Goal: Check status: Check status

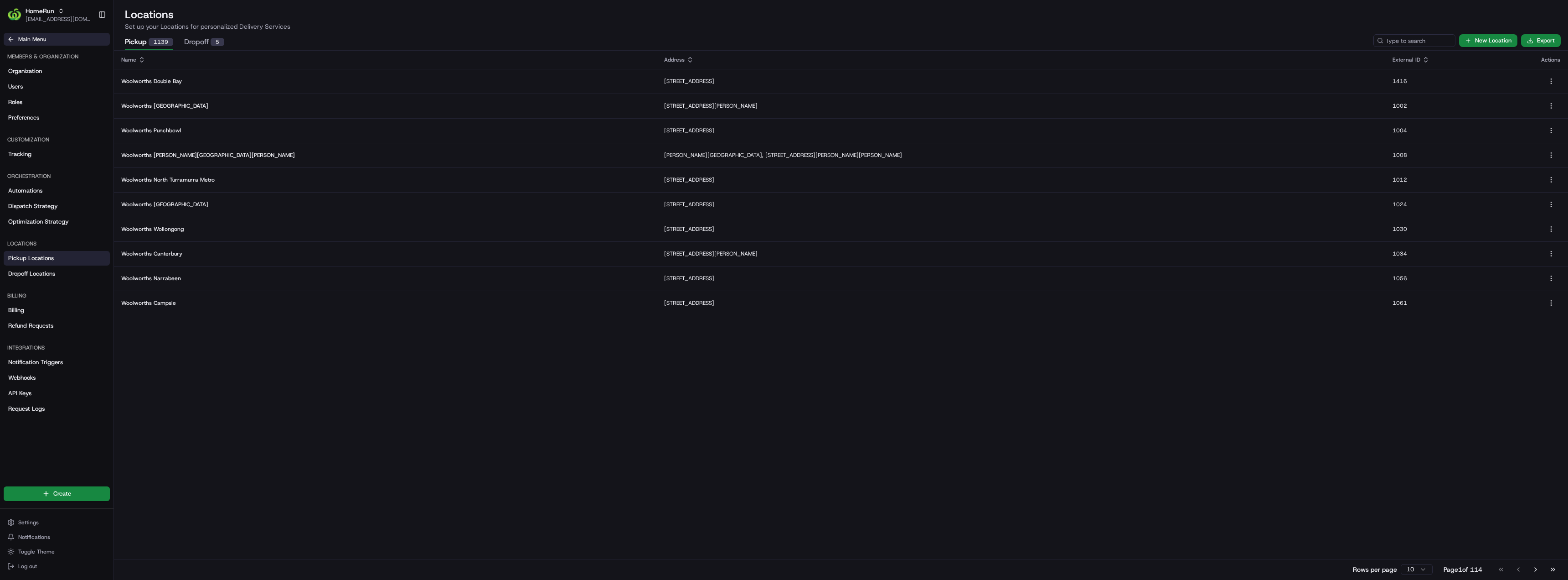
click at [11, 38] on icon at bounding box center [11, 39] width 8 height 8
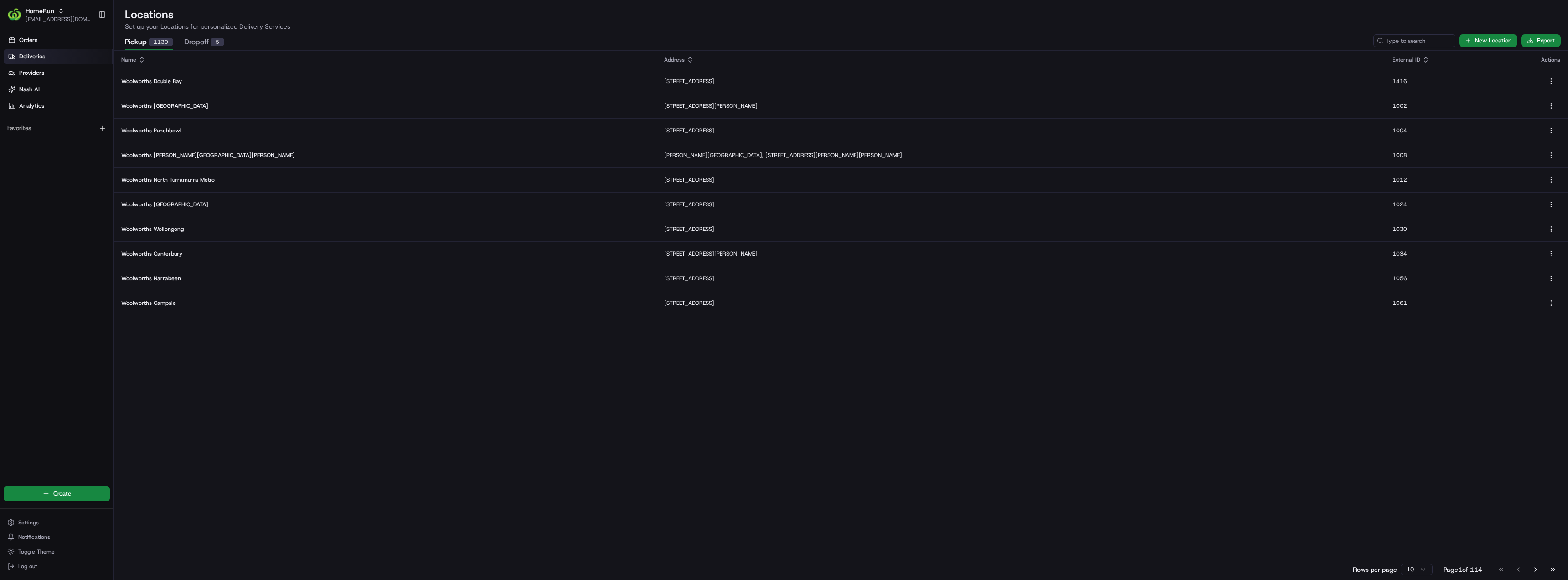
click at [29, 60] on span "Deliveries" at bounding box center [32, 57] width 26 height 8
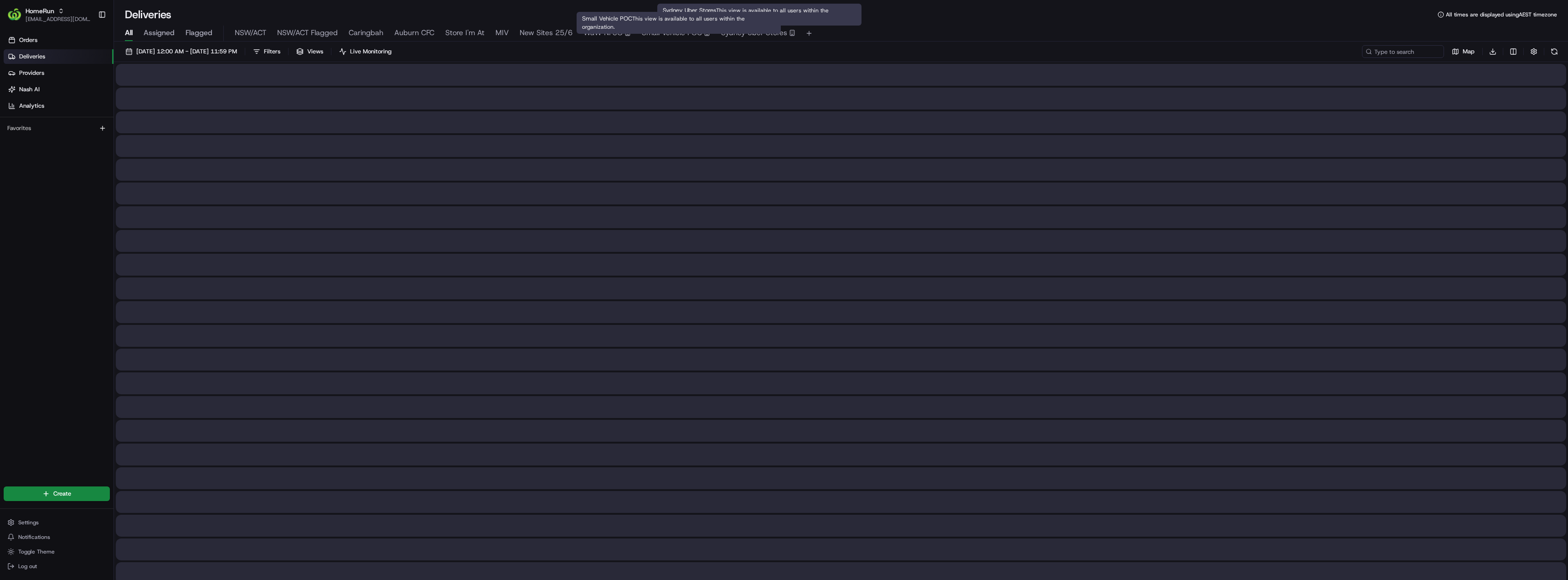
click at [676, 32] on span "Small Vehicle POC" at bounding box center [672, 33] width 60 height 11
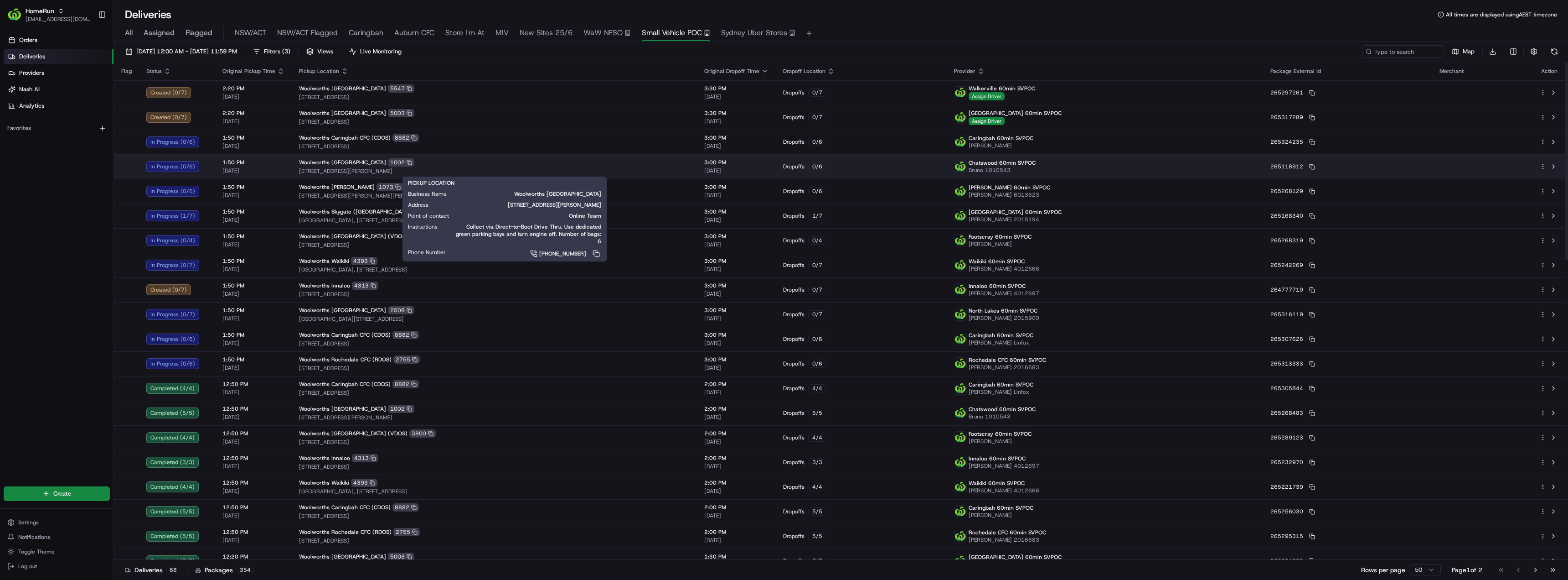
click at [480, 165] on div "Woolworths Chatswood East 1002" at bounding box center [494, 162] width 391 height 8
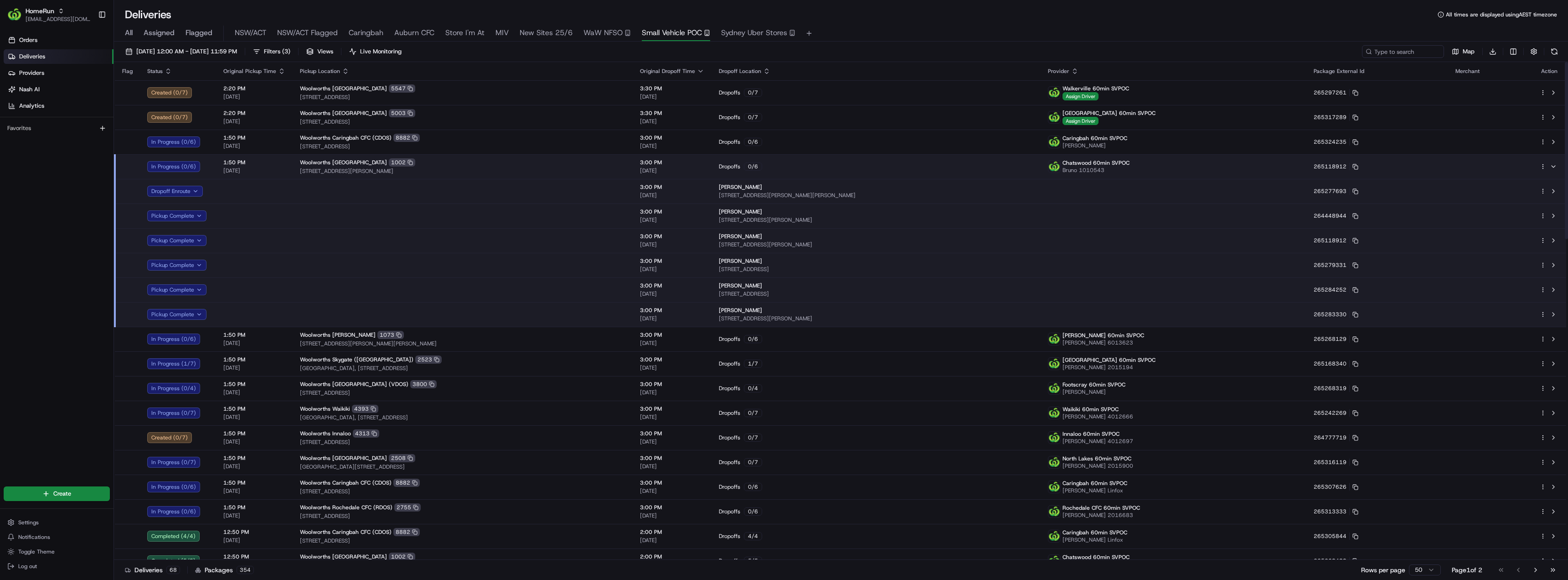
click at [480, 165] on div "Woolworths Chatswood East 1002" at bounding box center [463, 162] width 326 height 8
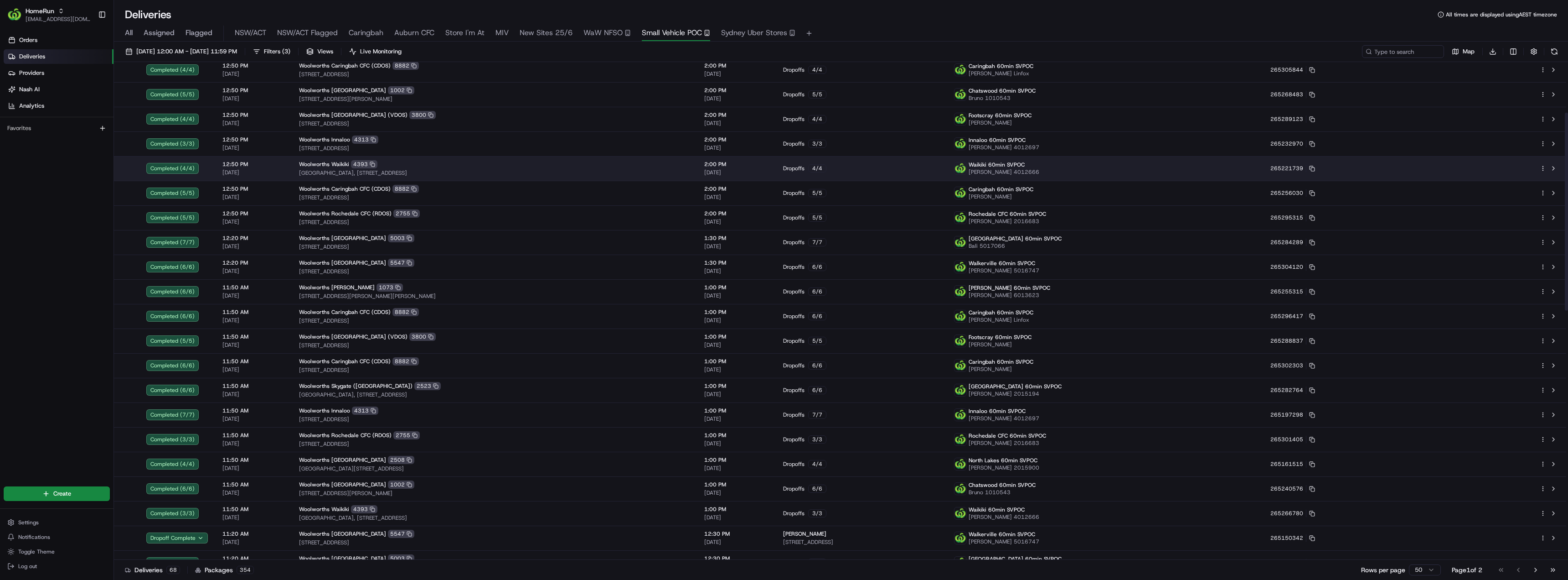
scroll to position [91, 0]
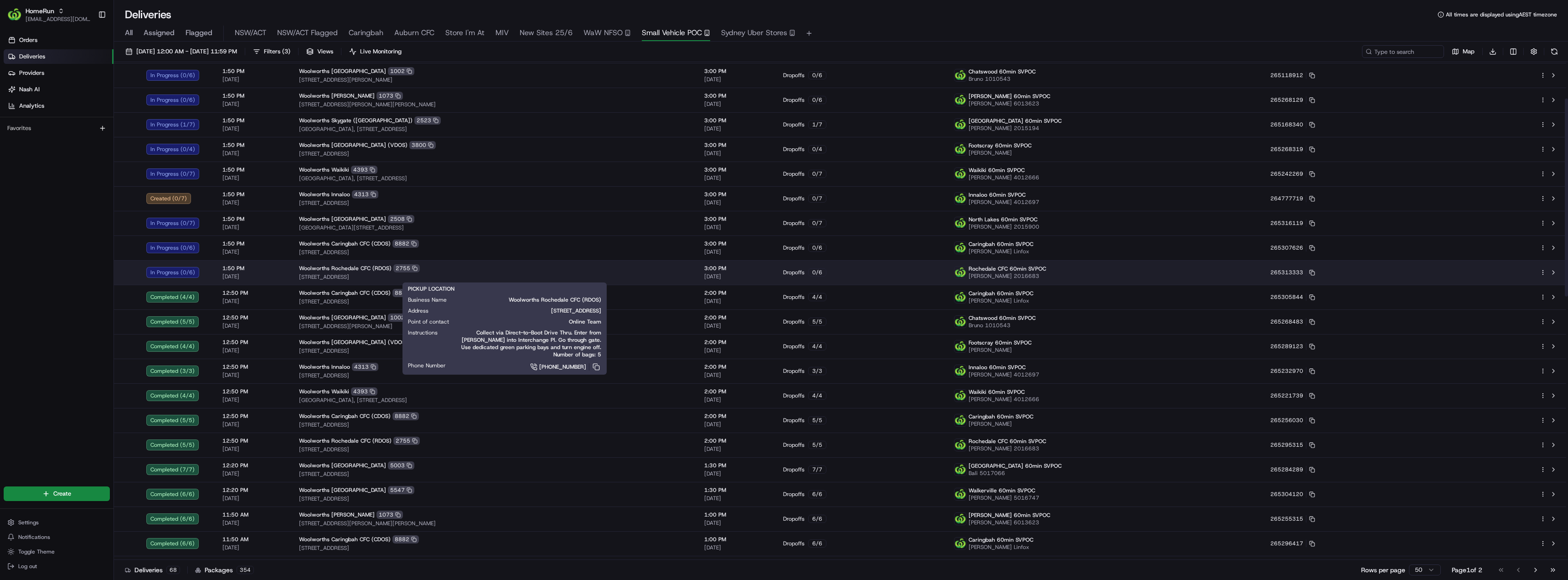
click at [436, 272] on div "Woolworths Rochedale CFC ([GEOGRAPHIC_DATA]) [STREET_ADDRESS]" at bounding box center [494, 272] width 391 height 16
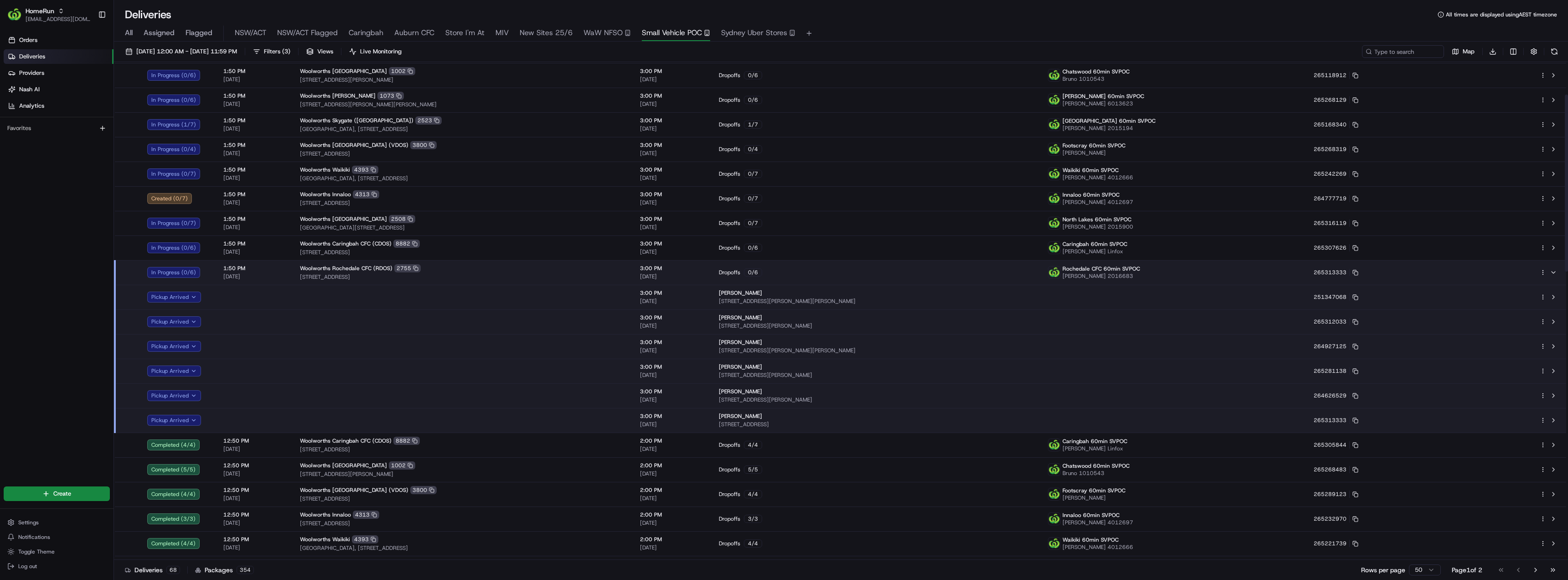
click at [438, 272] on div "Woolworths Rochedale CFC (RDOS) 2755" at bounding box center [463, 268] width 326 height 8
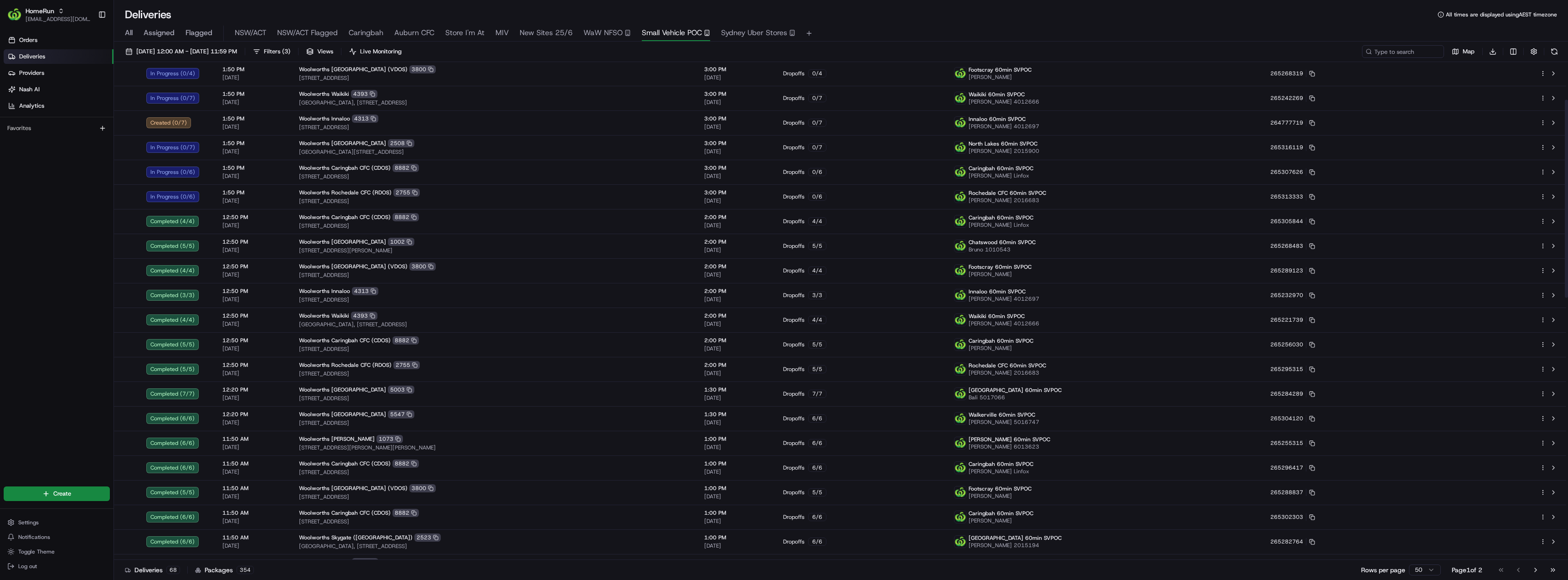
scroll to position [68, 0]
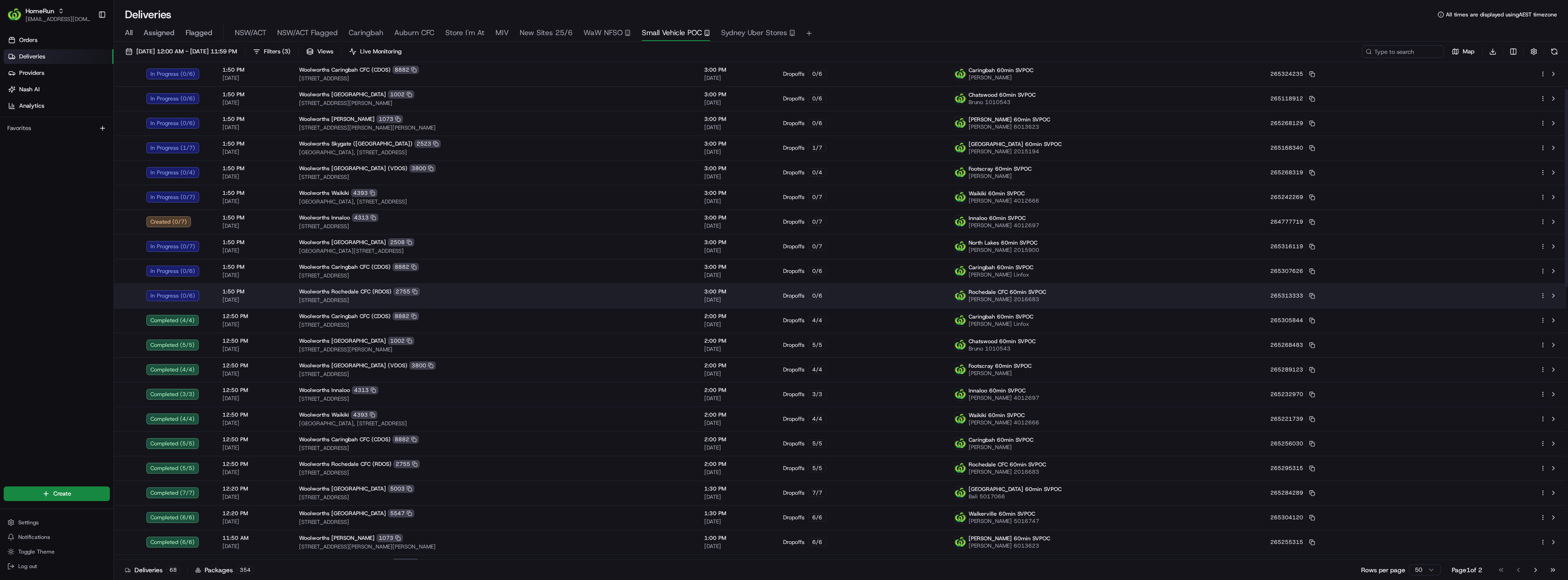
click at [434, 291] on div "Woolworths Rochedale CFC (RDOS) 2755" at bounding box center [494, 291] width 391 height 8
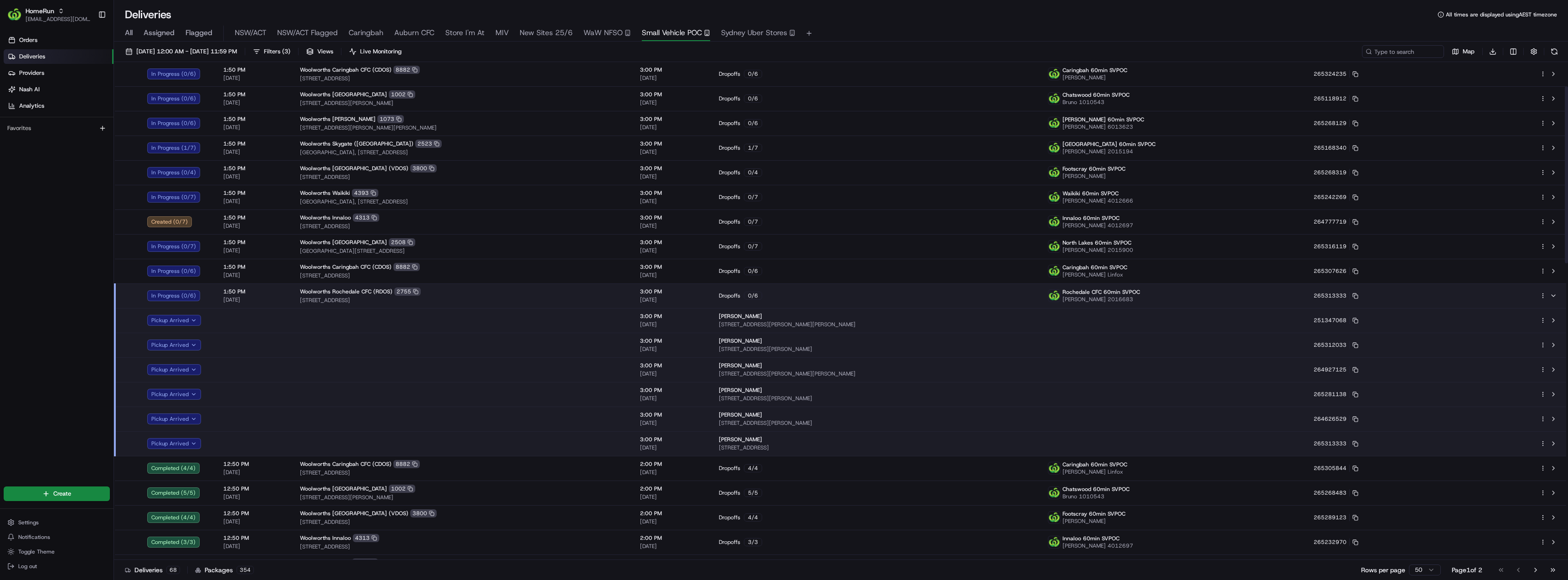
click at [434, 291] on div "Woolworths Rochedale CFC (RDOS) 2755" at bounding box center [463, 291] width 326 height 8
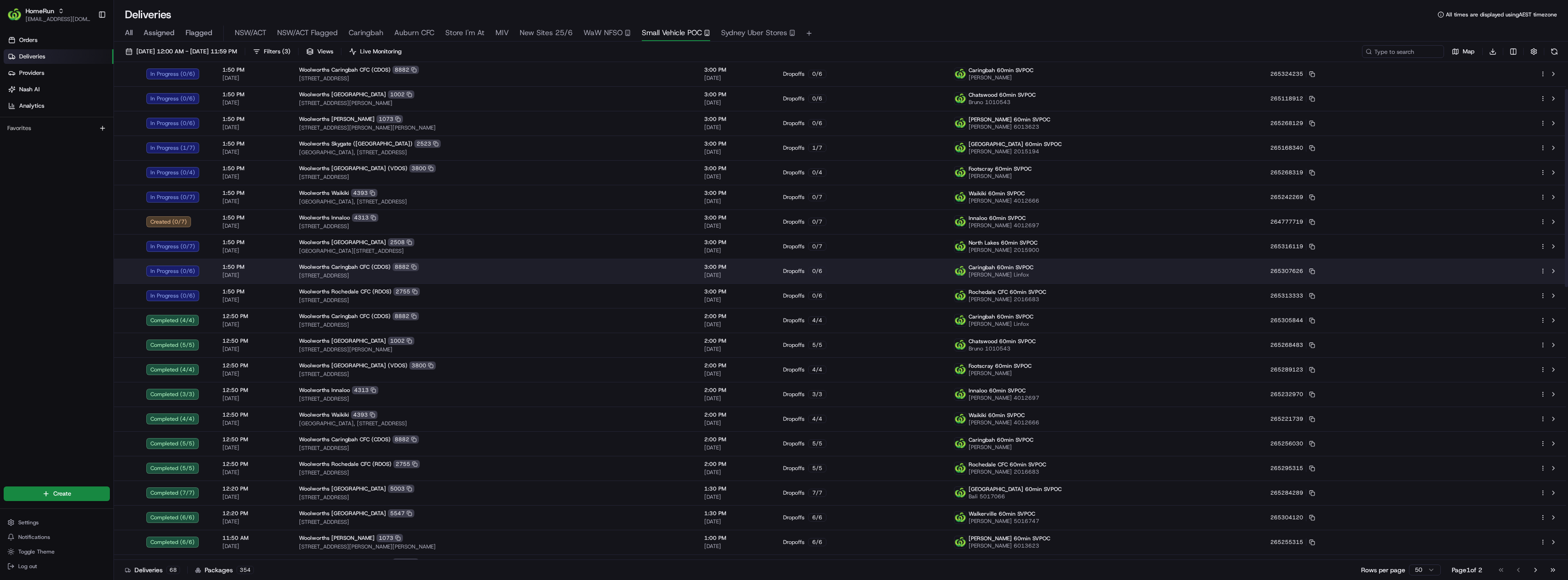
click at [435, 266] on div "Woolworths Caringbah CFC (CDOS) 8882" at bounding box center [494, 266] width 391 height 8
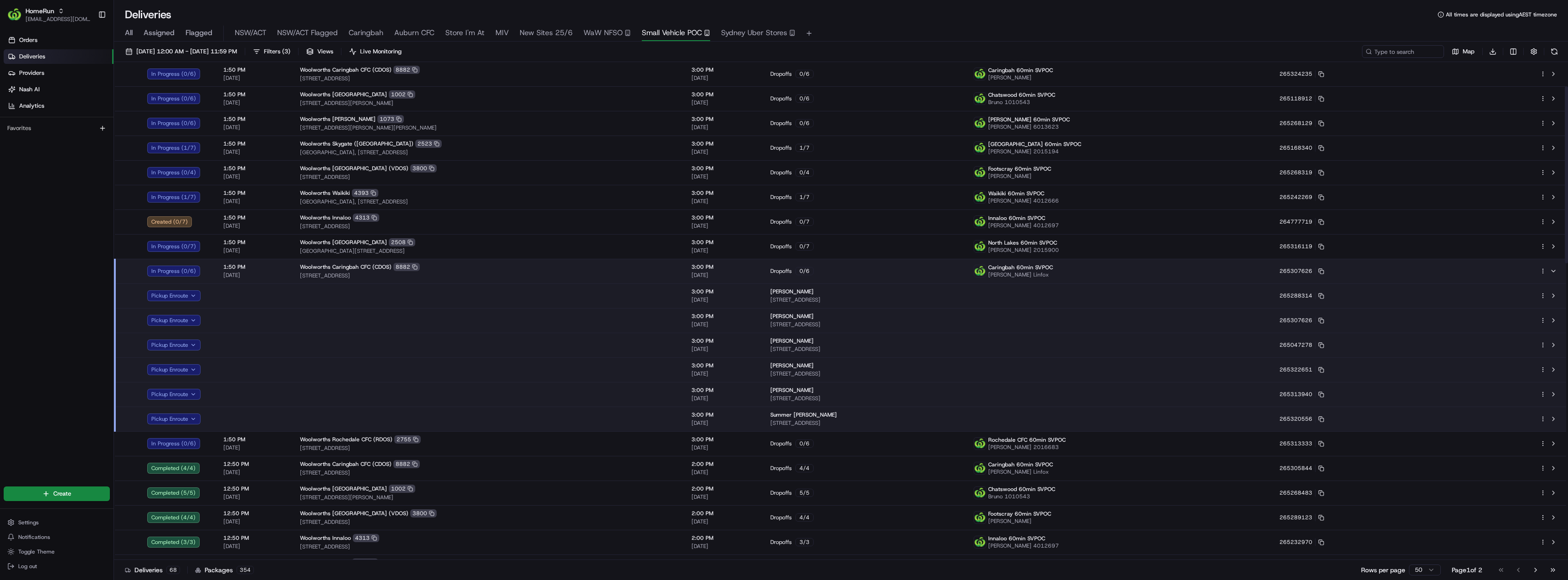
click at [435, 266] on div "Woolworths Caringbah CFC (CDOS) 8882" at bounding box center [488, 266] width 377 height 8
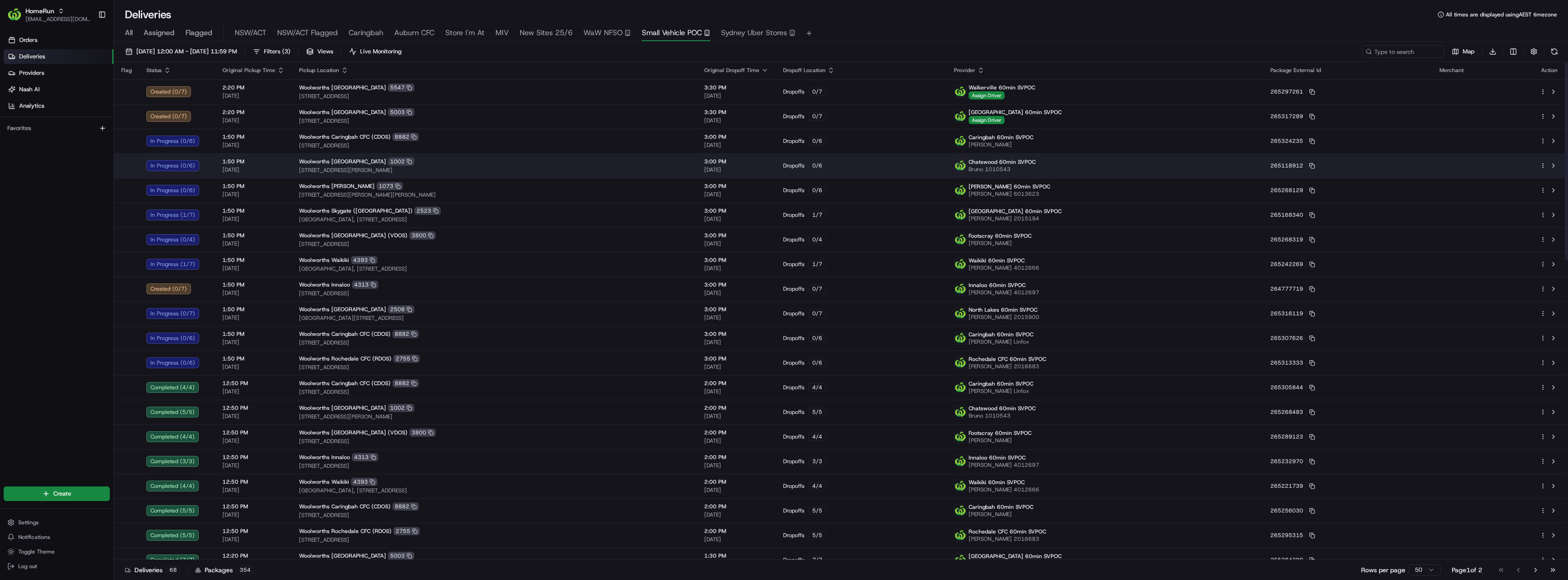
scroll to position [0, 0]
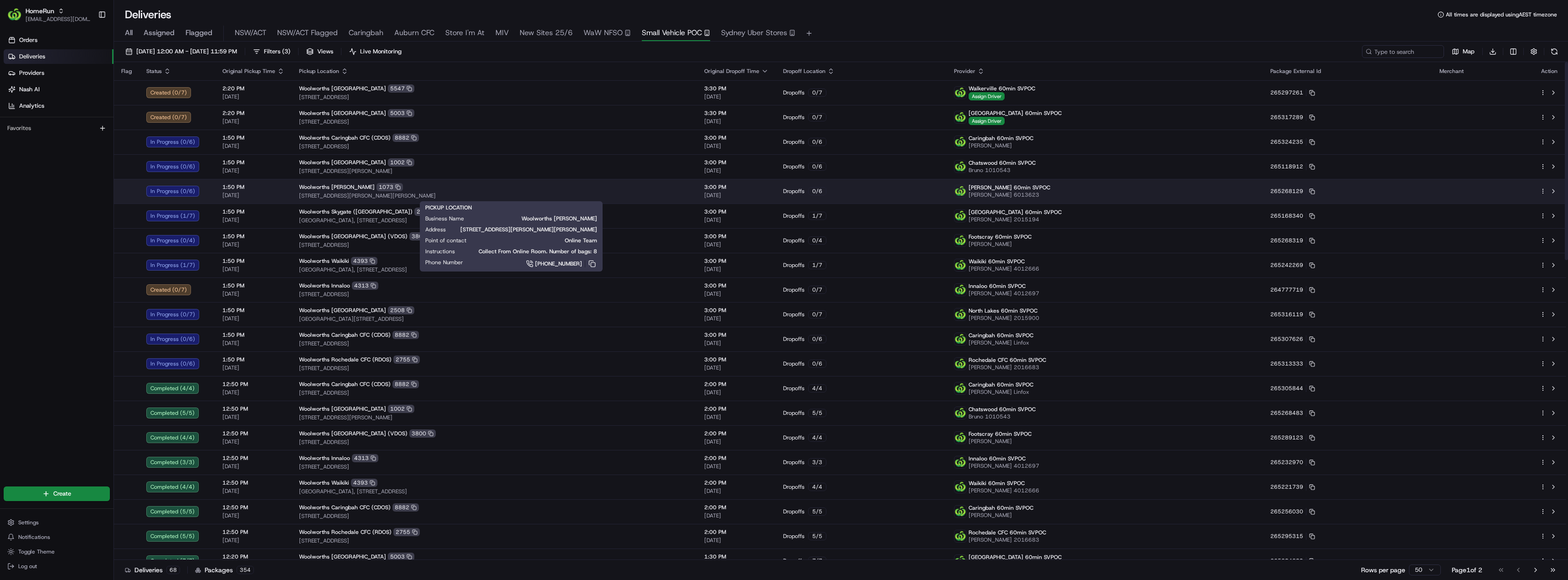
click at [435, 189] on div "[PERSON_NAME] 1073" at bounding box center [494, 187] width 391 height 8
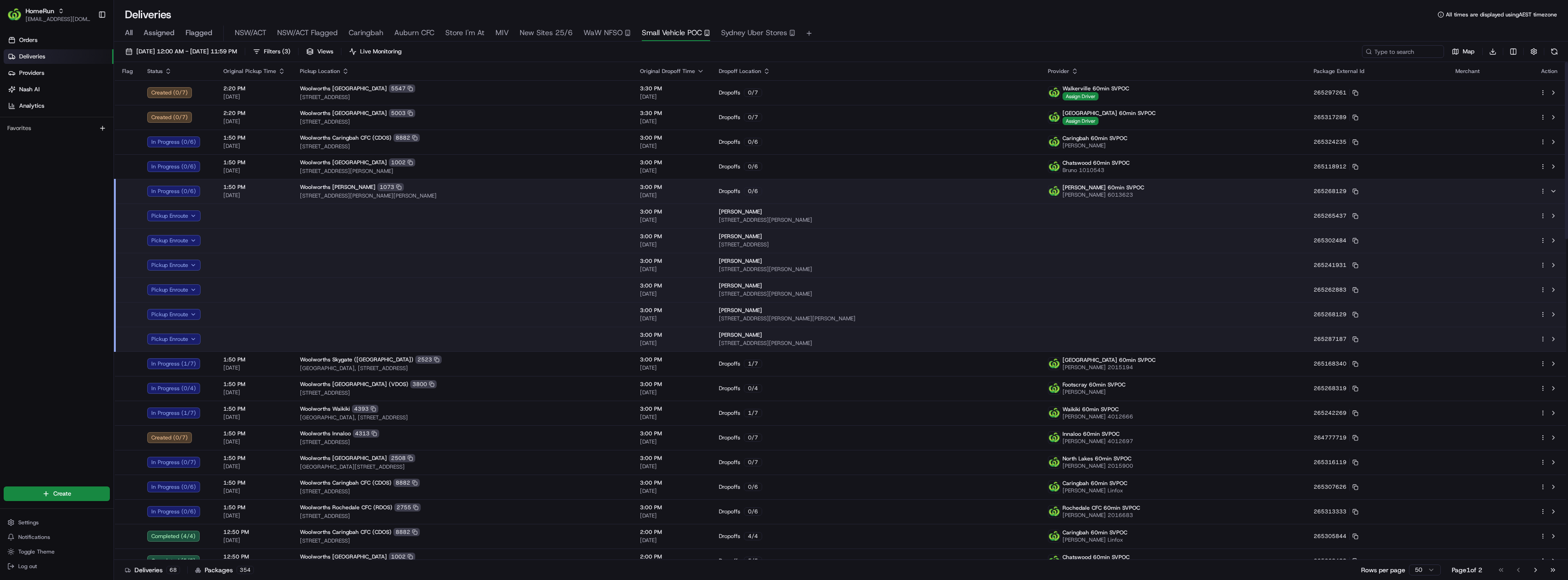
click at [435, 189] on div "[PERSON_NAME] 1073" at bounding box center [463, 187] width 326 height 8
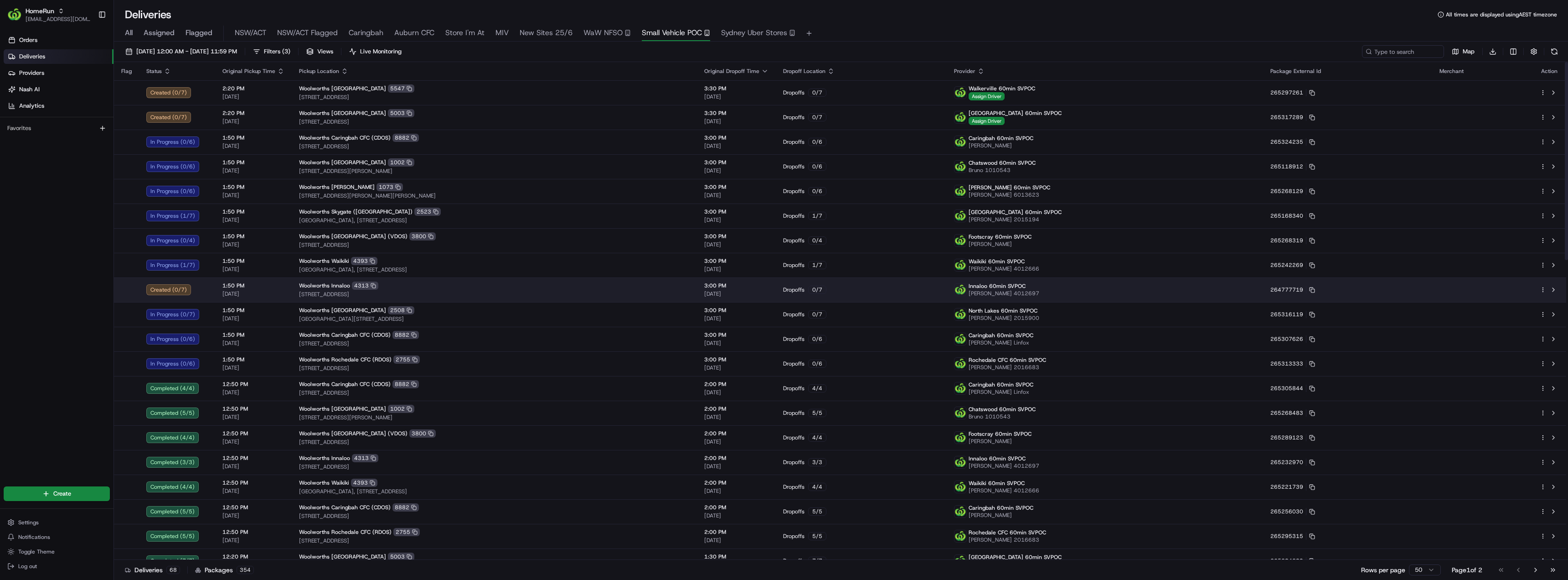
click at [467, 286] on div "Woolworths Innaloo 4313" at bounding box center [494, 285] width 391 height 8
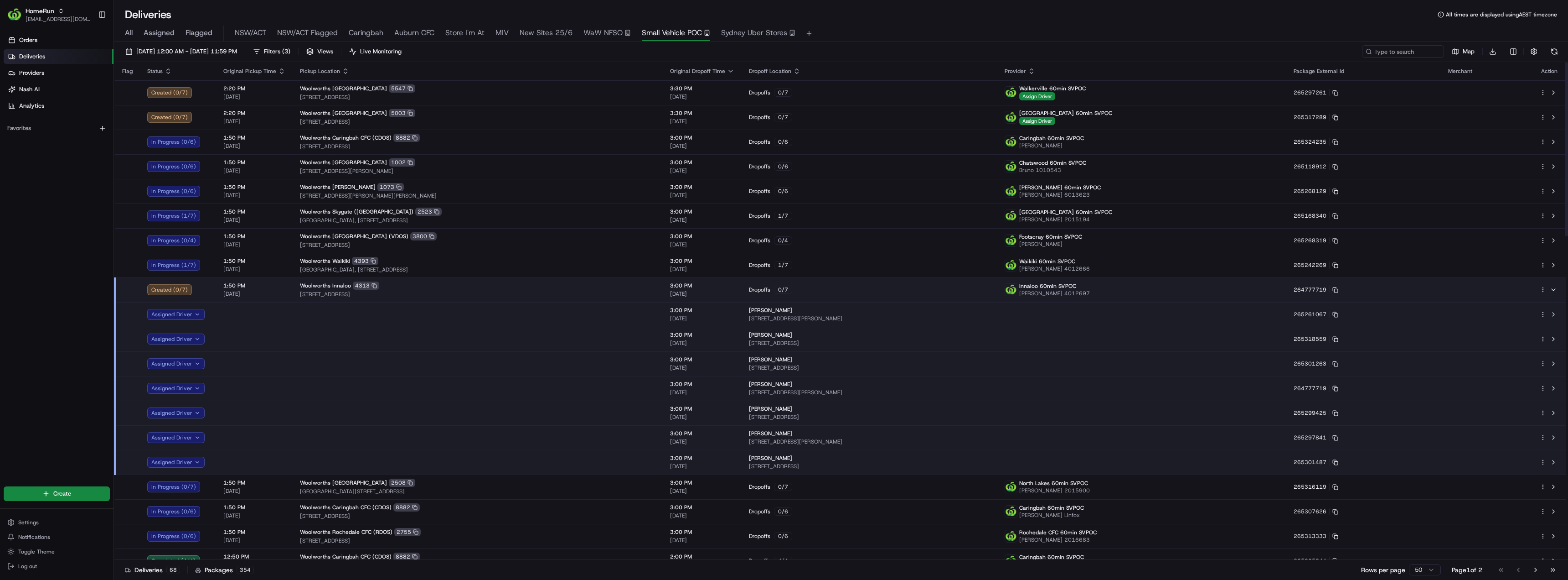
click at [467, 286] on div "Woolworths Innaloo 4313" at bounding box center [477, 285] width 356 height 8
